Goal: Information Seeking & Learning: Learn about a topic

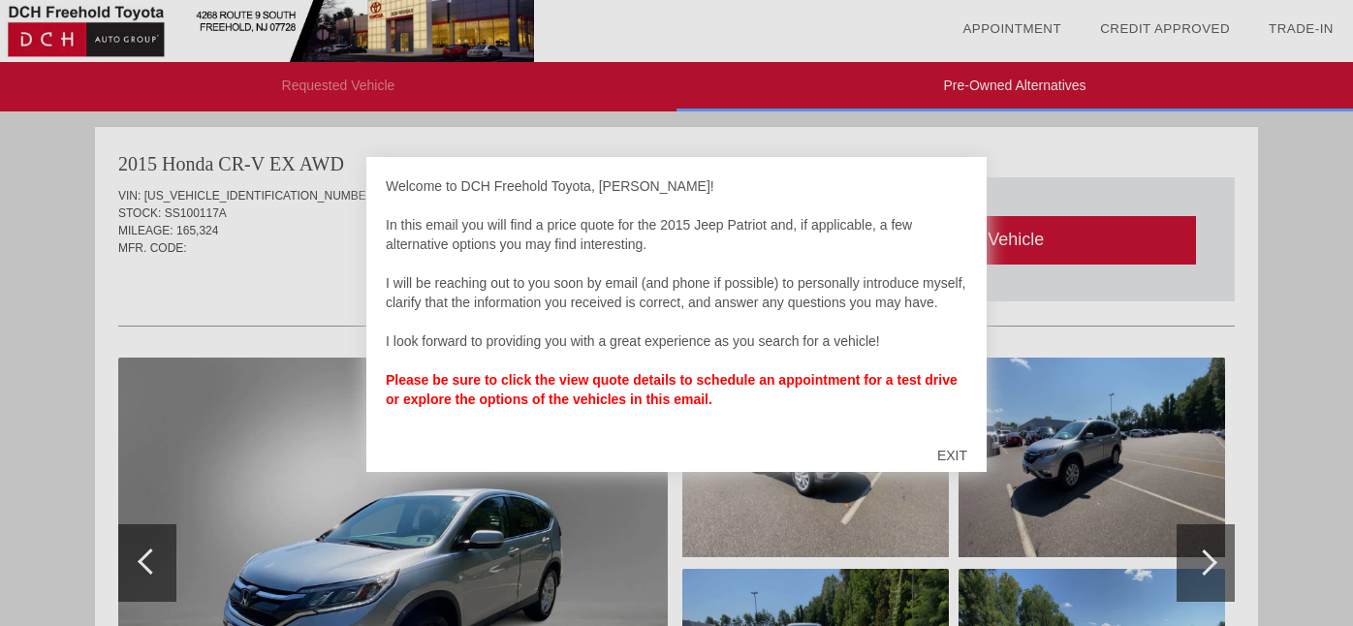
scroll to position [796, 0]
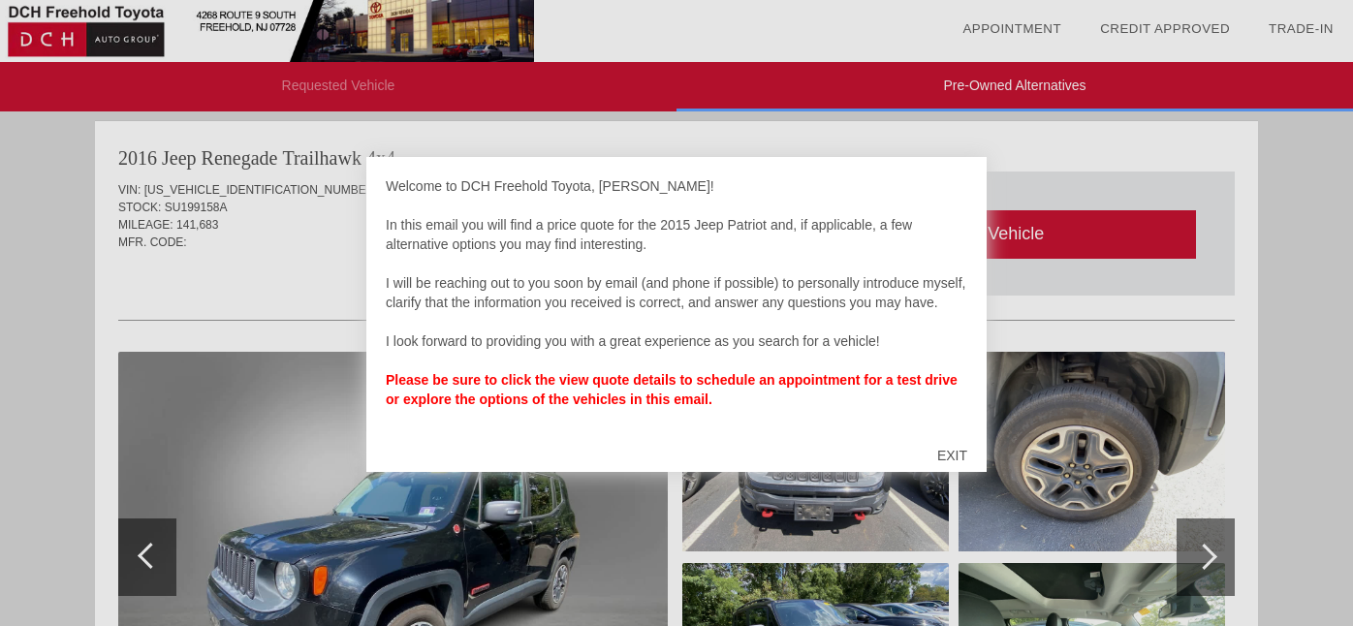
click at [956, 448] on div "EXIT" at bounding box center [952, 455] width 69 height 58
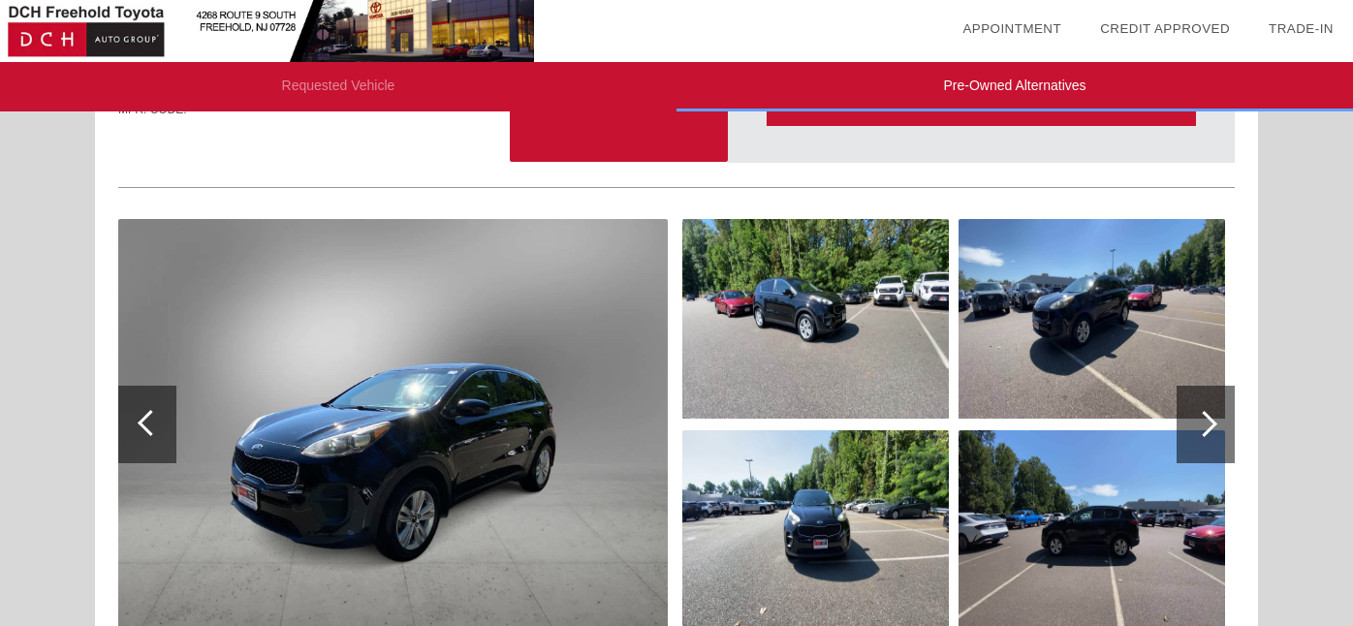
scroll to position [1858, 0]
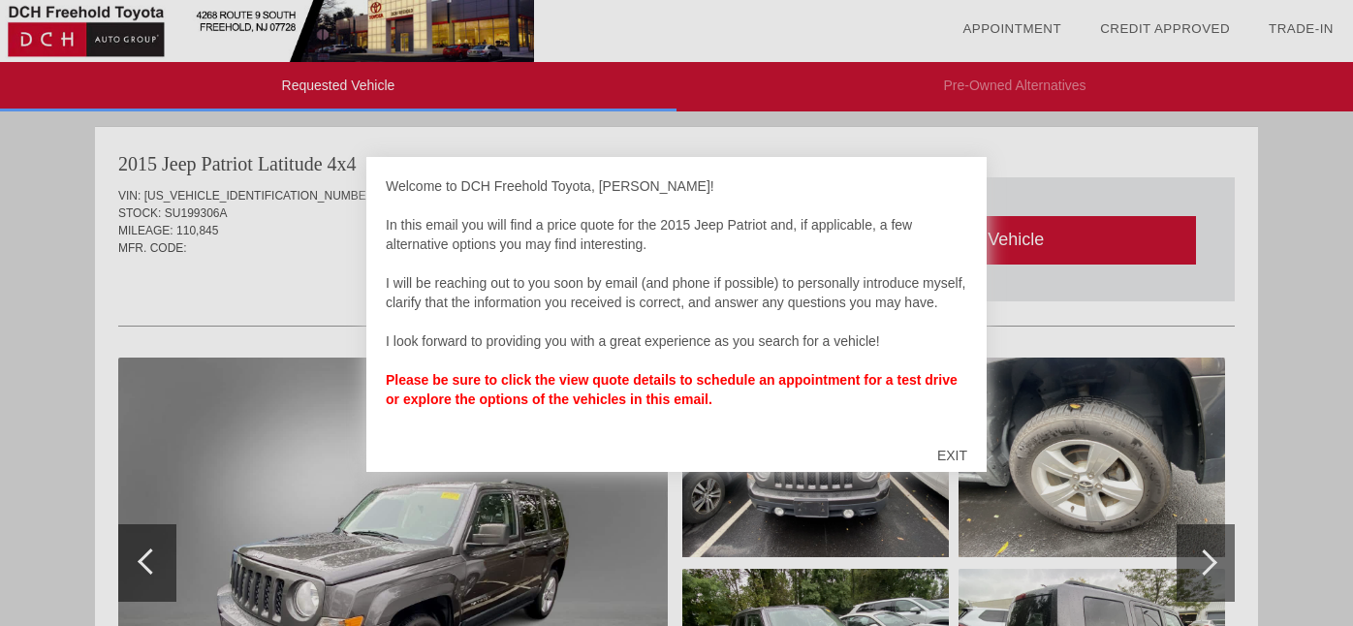
drag, startPoint x: 956, startPoint y: 451, endPoint x: 948, endPoint y: 441, distance: 13.0
click at [956, 451] on div "EXIT" at bounding box center [952, 455] width 69 height 58
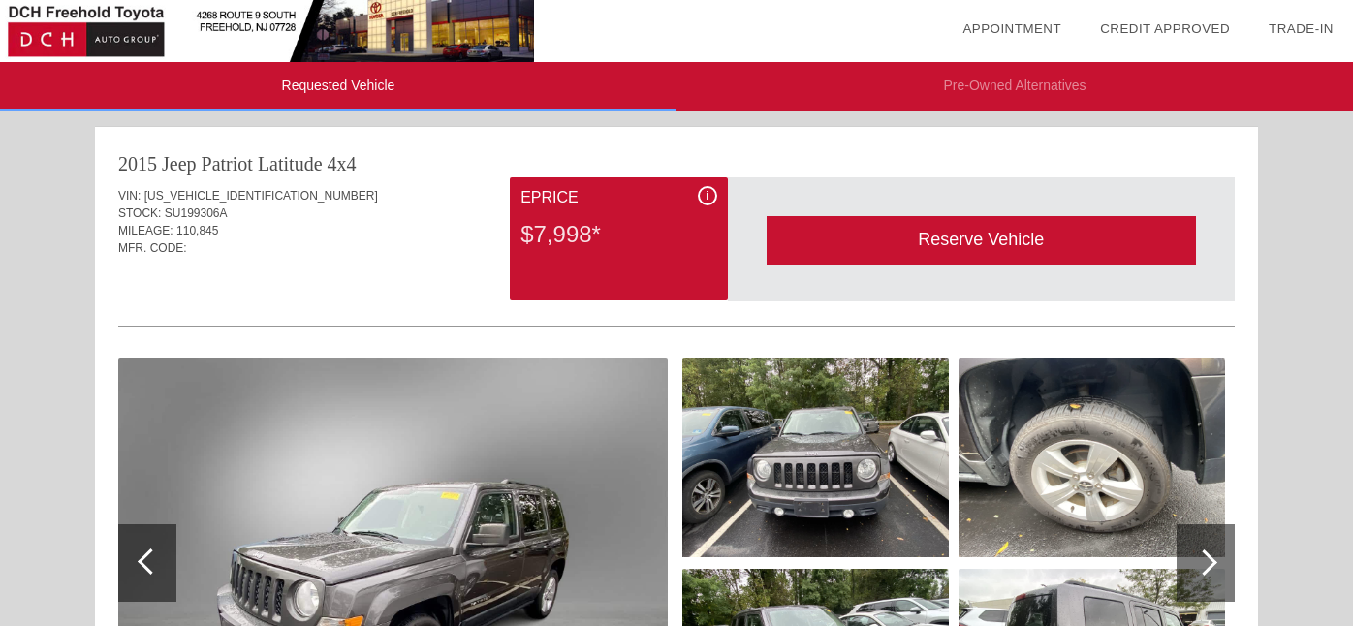
click at [707, 189] on span "i" at bounding box center [706, 196] width 3 height 14
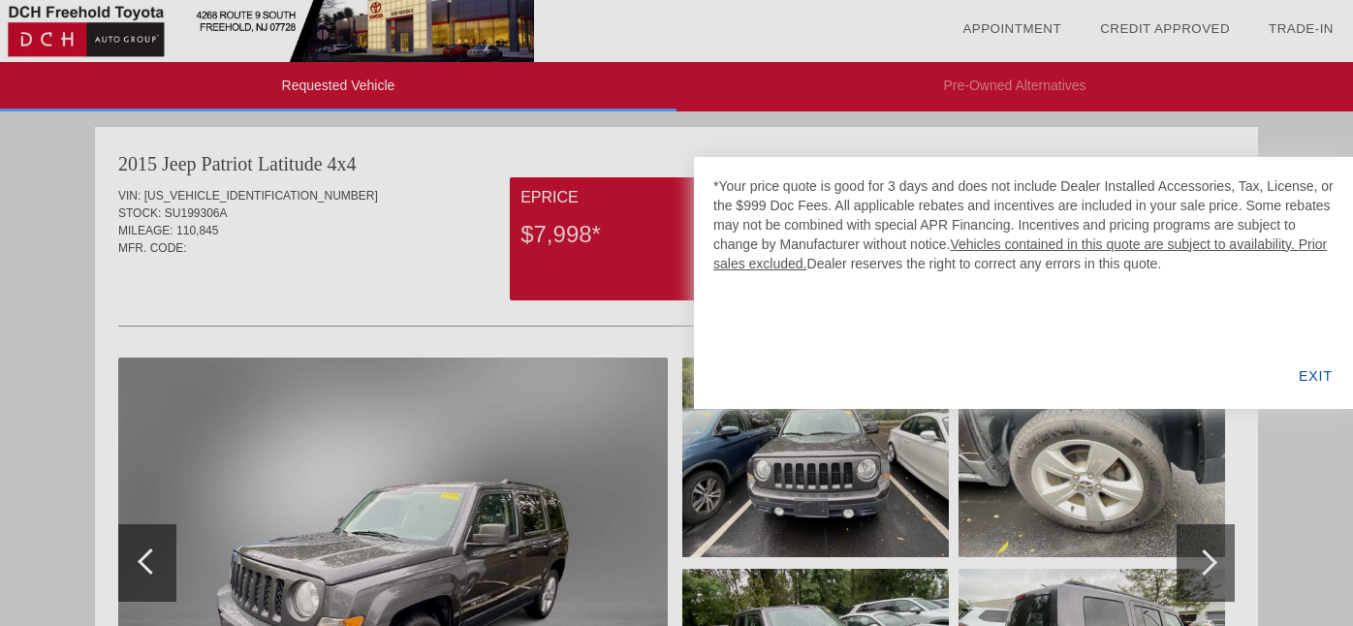
click at [68, 241] on div at bounding box center [676, 313] width 1353 height 626
